Goal: Information Seeking & Learning: Check status

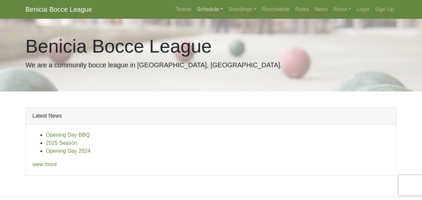
click at [226, 7] on link "Schedule" at bounding box center [210, 9] width 32 height 13
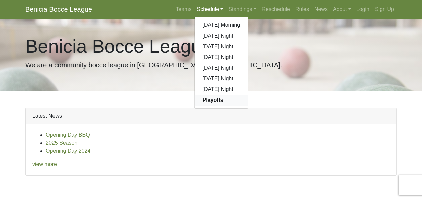
click at [223, 97] on strong "Playoffs" at bounding box center [213, 100] width 21 height 6
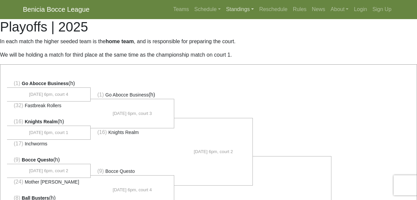
click at [256, 7] on link "Standings" at bounding box center [239, 9] width 33 height 13
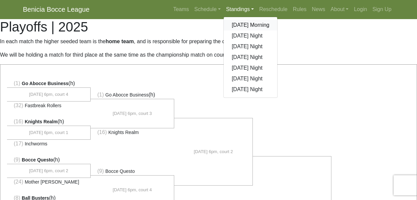
click at [277, 20] on link "[DATE] Morning" at bounding box center [251, 25] width 54 height 11
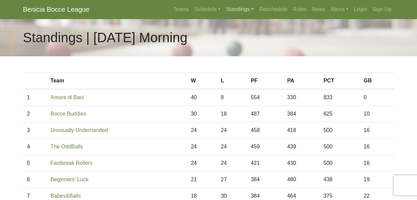
click at [256, 8] on link "Standings" at bounding box center [239, 9] width 33 height 13
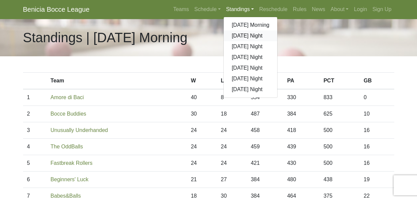
click at [277, 30] on link "[DATE] Night" at bounding box center [251, 35] width 54 height 11
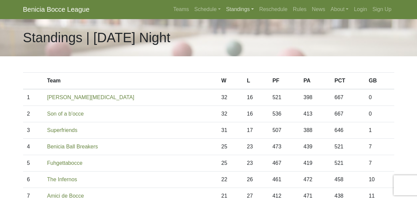
click at [256, 7] on link "Standings" at bounding box center [239, 9] width 33 height 13
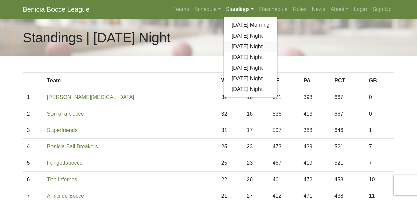
click at [277, 41] on link "[DATE] Night" at bounding box center [251, 46] width 54 height 11
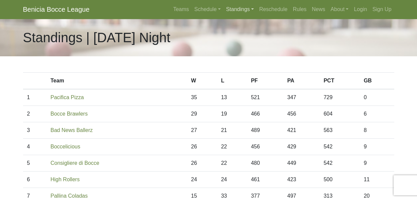
click at [256, 5] on link "Standings" at bounding box center [239, 9] width 33 height 13
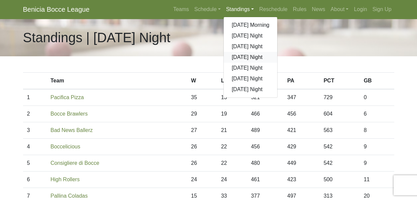
click at [277, 52] on link "[DATE] Night" at bounding box center [251, 57] width 54 height 11
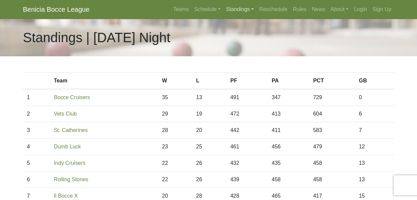
click at [256, 7] on link "Standings" at bounding box center [239, 9] width 33 height 13
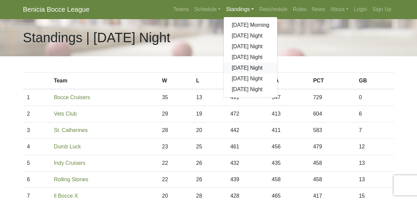
click at [277, 63] on link "[DATE] Night" at bounding box center [251, 68] width 54 height 11
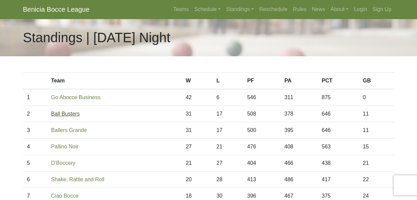
click at [65, 111] on link "Ball Busters" at bounding box center [65, 114] width 28 height 6
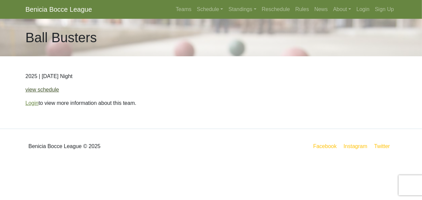
click at [38, 87] on link "view schedule" at bounding box center [42, 90] width 34 height 6
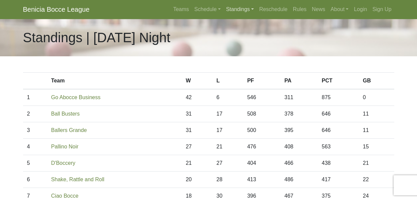
click at [256, 7] on link "Standings" at bounding box center [239, 9] width 33 height 13
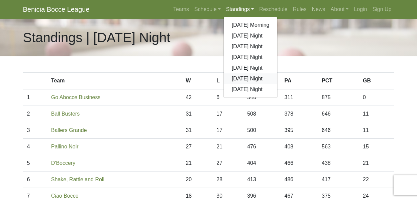
click at [277, 73] on link "[DATE] Night" at bounding box center [251, 78] width 54 height 11
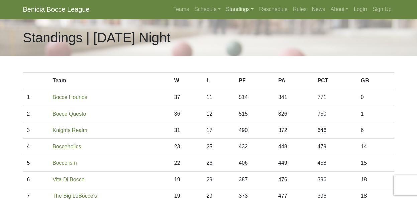
click at [256, 9] on link "Standings" at bounding box center [239, 9] width 33 height 13
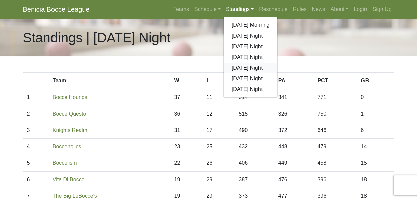
click at [277, 63] on link "[DATE] Night" at bounding box center [251, 68] width 54 height 11
